Goal: Navigation & Orientation: Find specific page/section

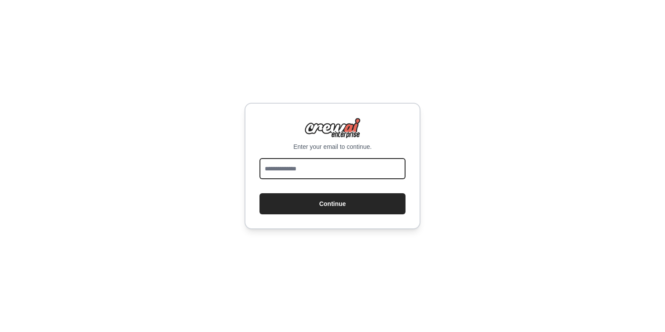
click at [319, 169] on input "email" at bounding box center [332, 168] width 146 height 21
type input "**********"
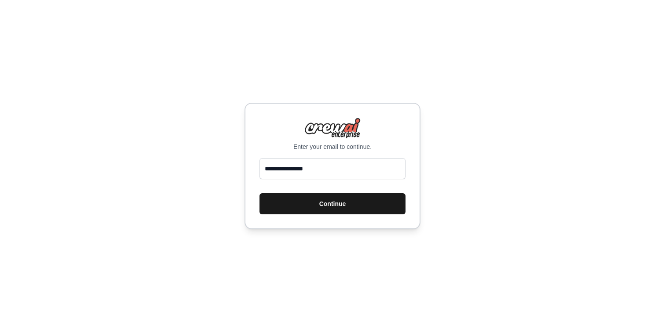
click at [331, 207] on button "Continue" at bounding box center [332, 203] width 146 height 21
click at [332, 201] on button "Continue" at bounding box center [332, 203] width 146 height 21
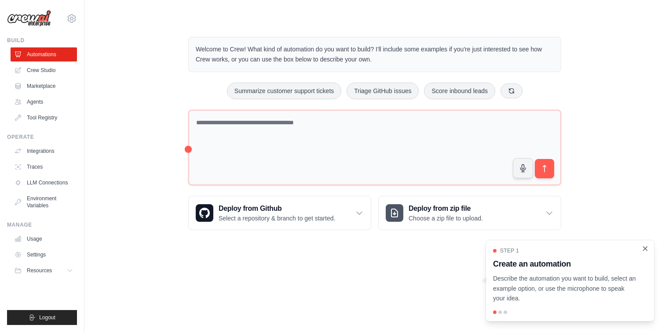
click at [644, 249] on icon "Close walkthrough" at bounding box center [645, 249] width 4 height 4
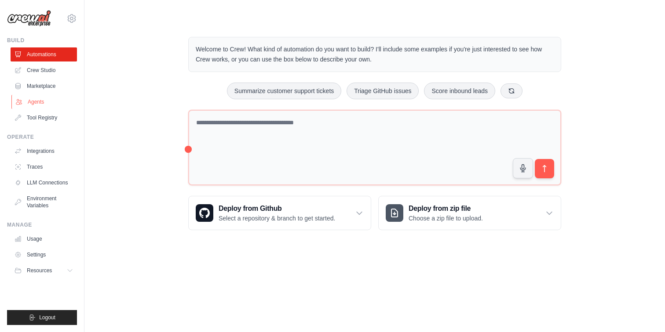
click at [49, 100] on link "Agents" at bounding box center [44, 102] width 66 height 14
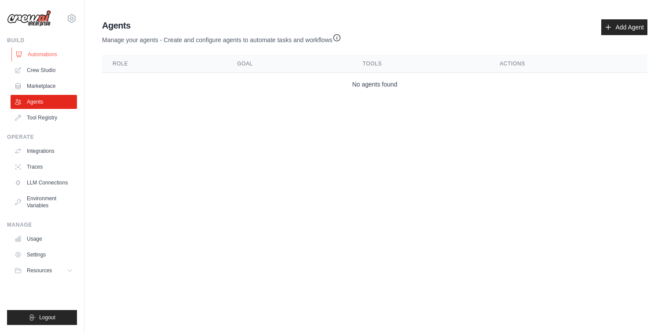
click at [37, 58] on link "Automations" at bounding box center [44, 54] width 66 height 14
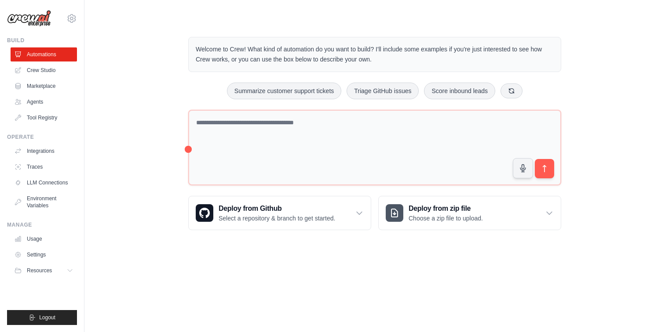
click at [49, 85] on link "Marketplace" at bounding box center [44, 86] width 66 height 14
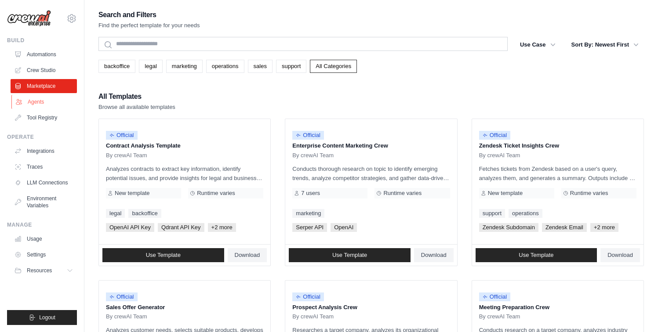
click at [48, 101] on link "Agents" at bounding box center [44, 102] width 66 height 14
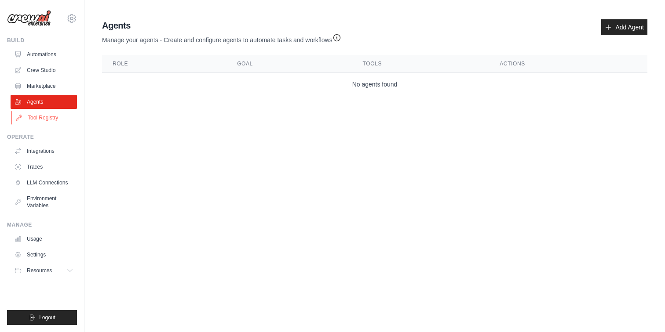
click at [53, 113] on link "Tool Registry" at bounding box center [44, 118] width 66 height 14
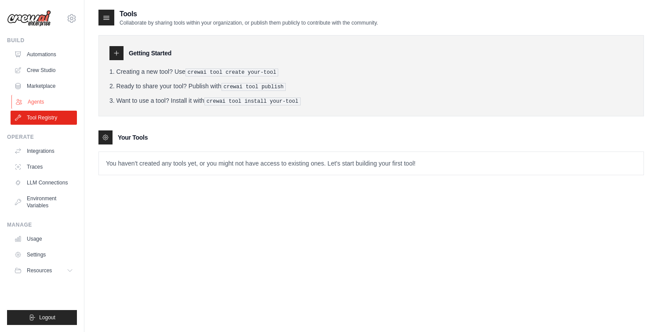
click at [51, 104] on link "Agents" at bounding box center [44, 102] width 66 height 14
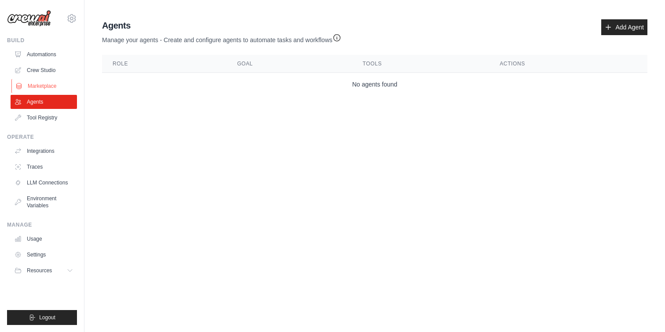
click at [46, 86] on link "Marketplace" at bounding box center [44, 86] width 66 height 14
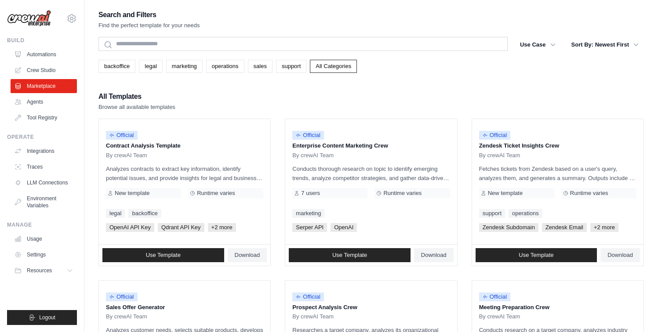
click at [44, 73] on link "Crew Studio" at bounding box center [44, 70] width 66 height 14
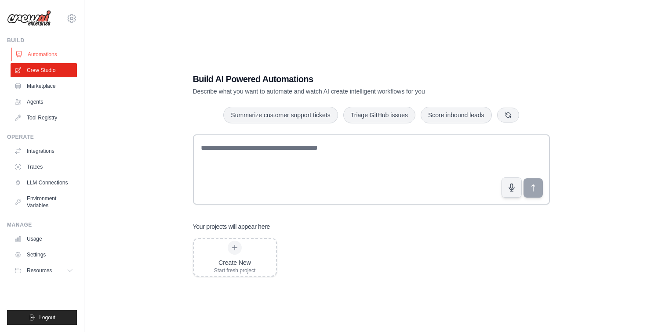
click at [49, 57] on link "Automations" at bounding box center [44, 54] width 66 height 14
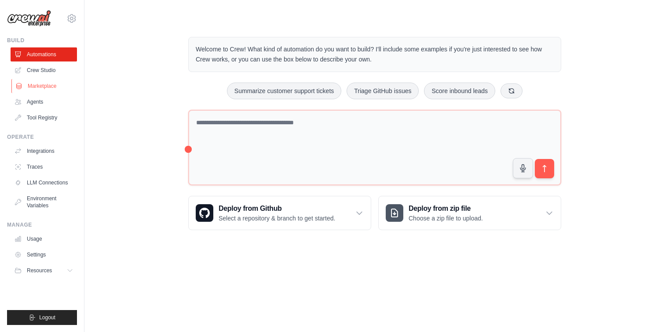
click at [58, 87] on link "Marketplace" at bounding box center [44, 86] width 66 height 14
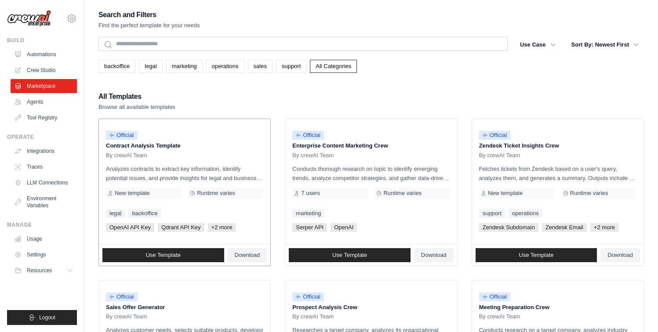
scroll to position [37, 0]
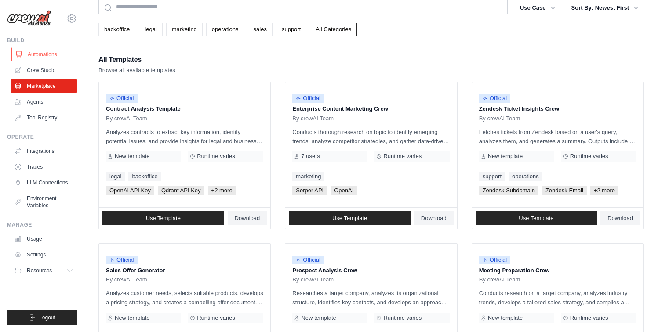
click at [60, 55] on link "Automations" at bounding box center [44, 54] width 66 height 14
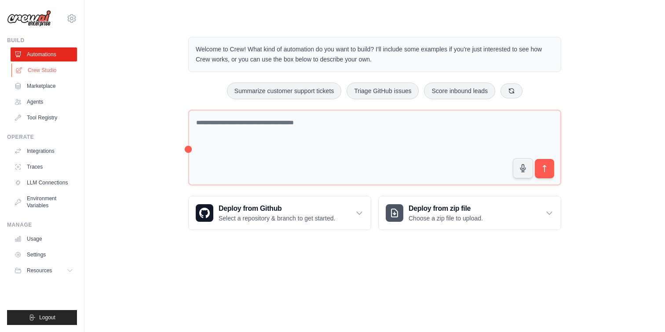
click at [56, 68] on link "Crew Studio" at bounding box center [44, 70] width 66 height 14
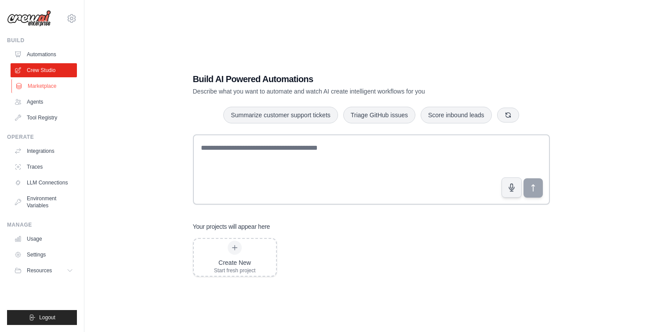
click at [56, 84] on link "Marketplace" at bounding box center [44, 86] width 66 height 14
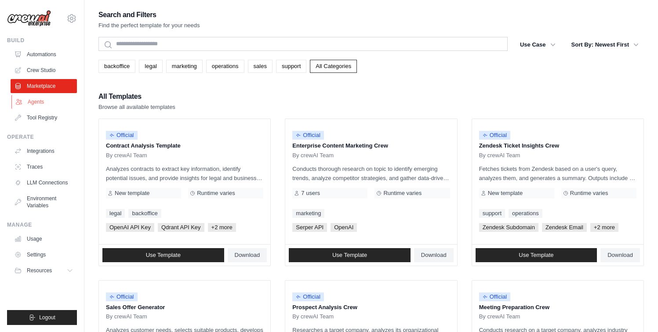
click at [54, 101] on link "Agents" at bounding box center [44, 102] width 66 height 14
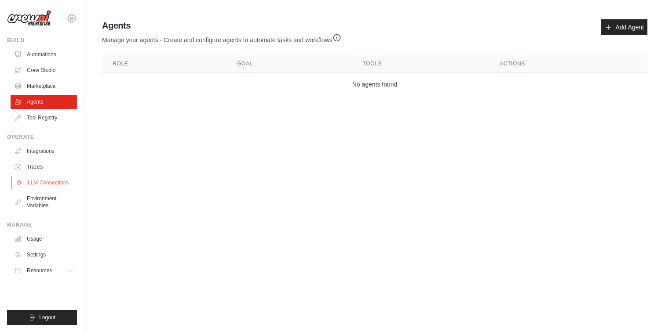
click at [43, 183] on link "LLM Connections" at bounding box center [44, 183] width 66 height 14
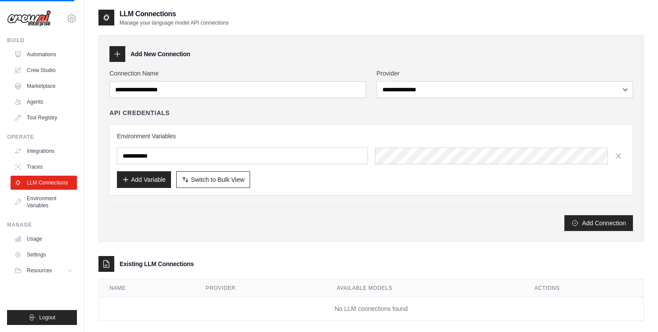
click at [43, 183] on link "LLM Connections" at bounding box center [44, 183] width 66 height 14
